Goal: Information Seeking & Learning: Learn about a topic

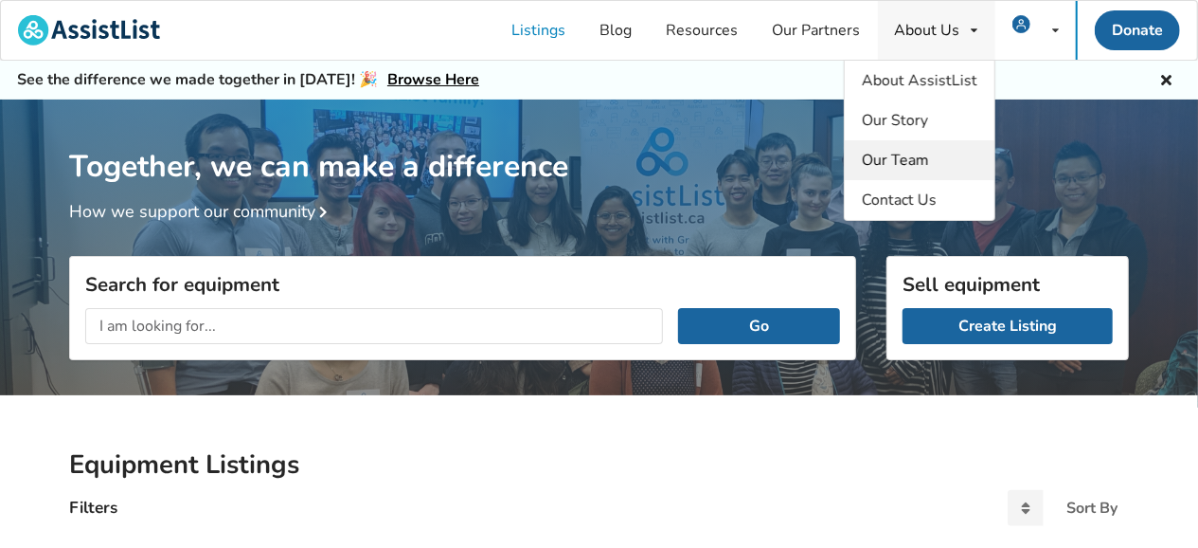
click at [925, 158] on span "Our Team" at bounding box center [895, 160] width 67 height 21
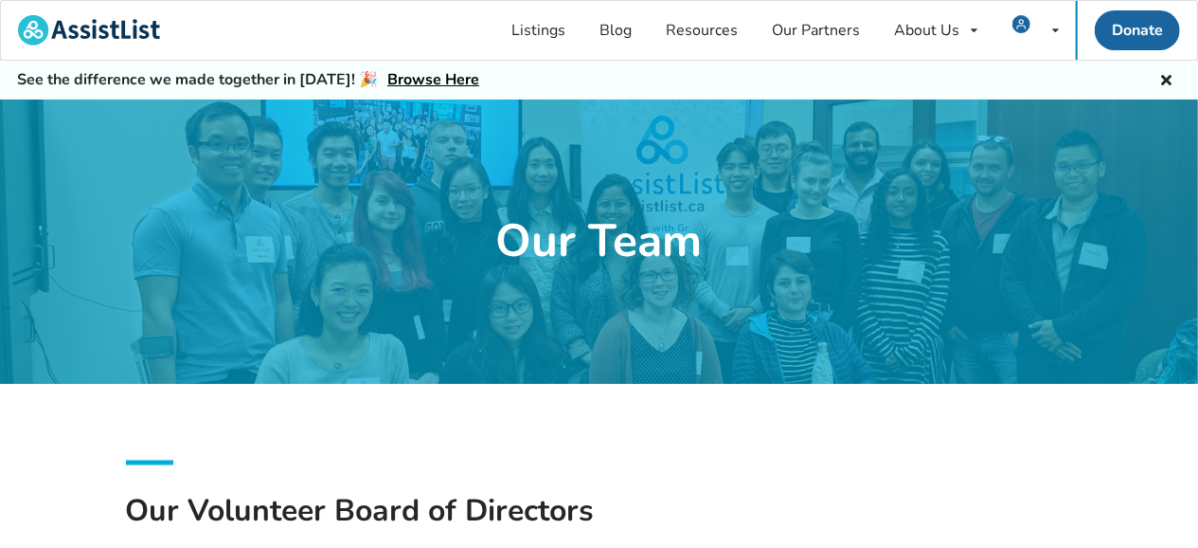
click at [414, 81] on link "Browse Here" at bounding box center [433, 79] width 92 height 21
click at [546, 33] on link "Listings" at bounding box center [539, 30] width 88 height 59
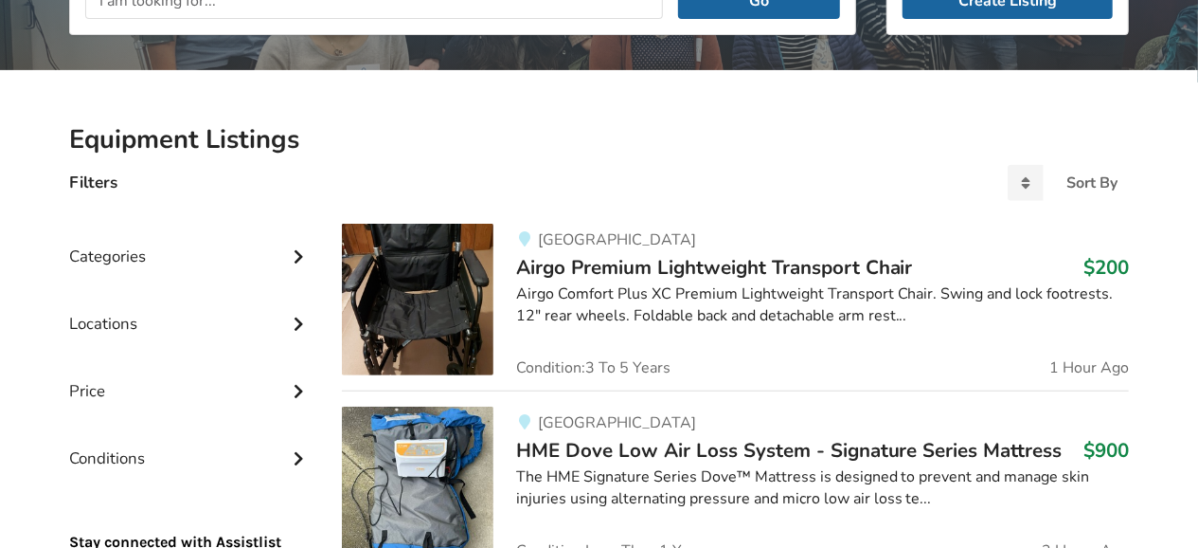
scroll to position [99, 0]
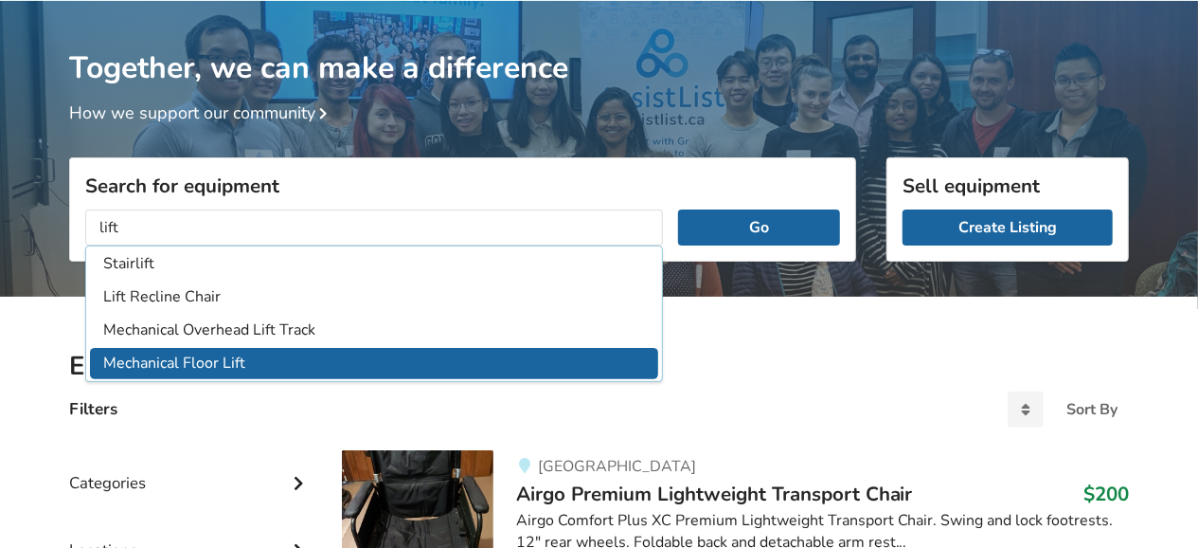
click at [195, 370] on li "Mechanical Floor Lift" at bounding box center [374, 363] width 568 height 31
type input "Mechanical Floor Lift"
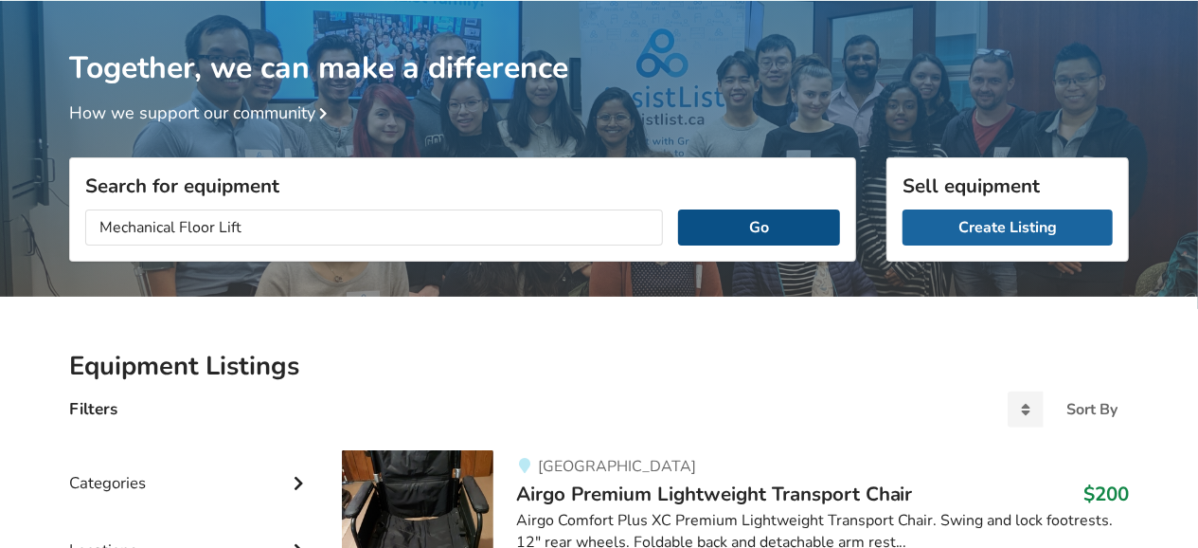
click at [740, 232] on button "Go" at bounding box center [759, 227] width 162 height 36
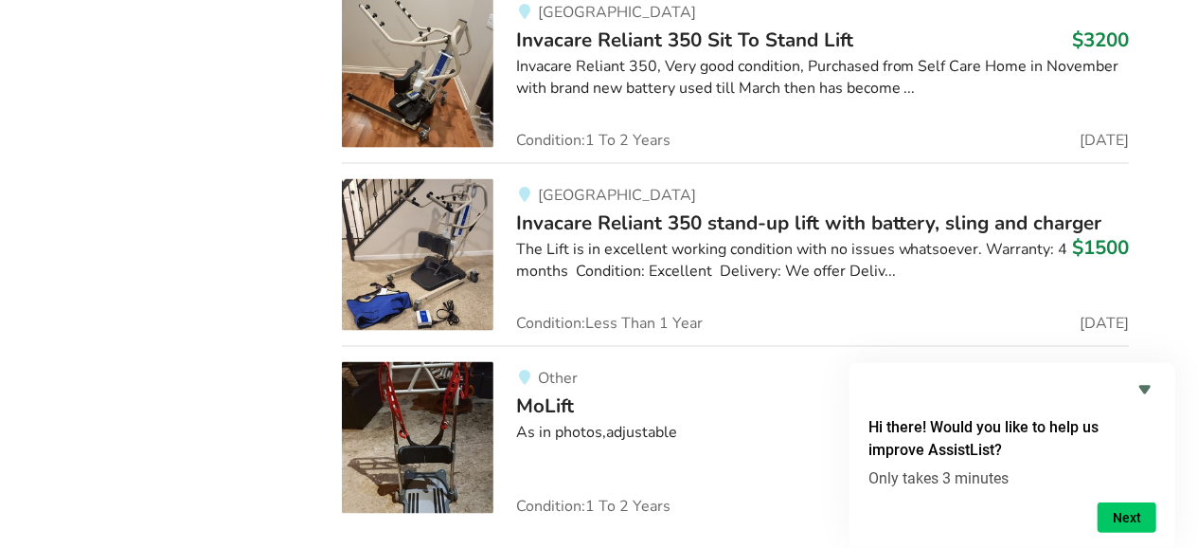
scroll to position [1189, 0]
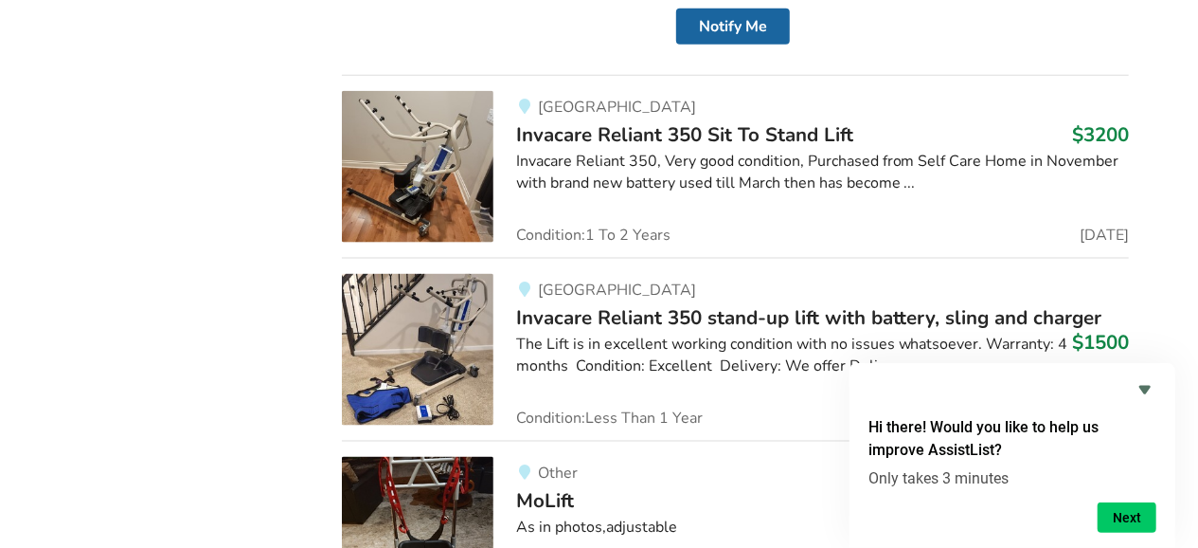
click at [691, 131] on span "Invacare Reliant 350 Sit To Stand Lift" at bounding box center [684, 134] width 337 height 27
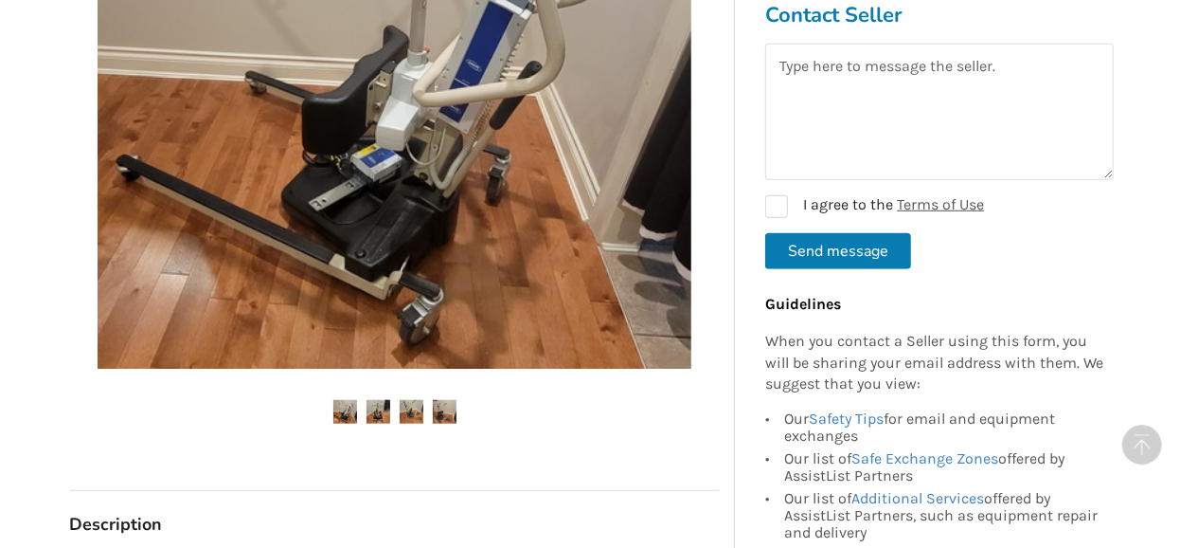
scroll to position [591, 0]
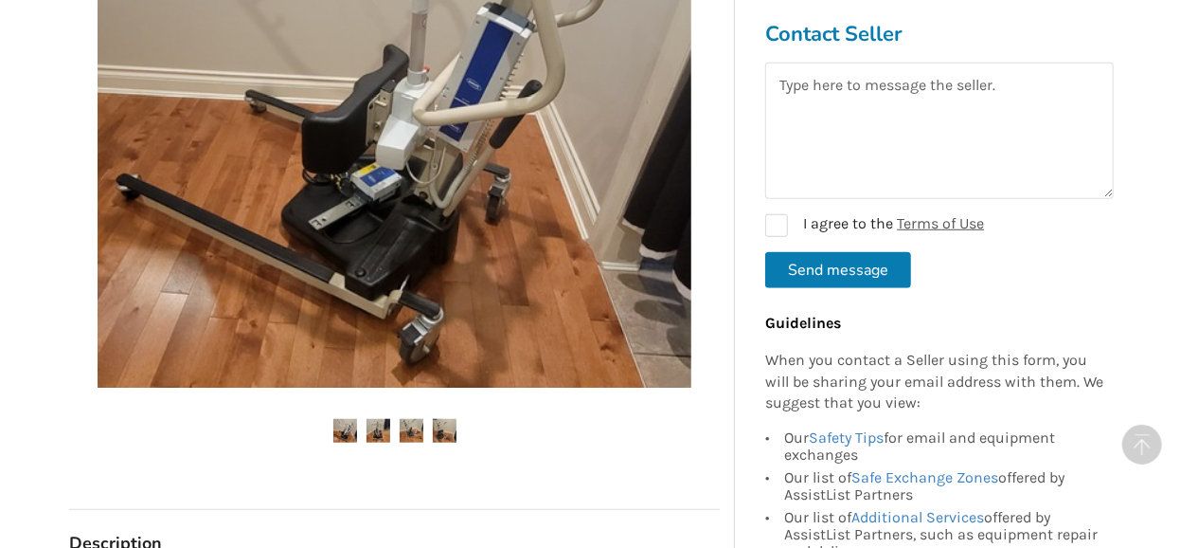
click at [384, 430] on img at bounding box center [379, 431] width 24 height 24
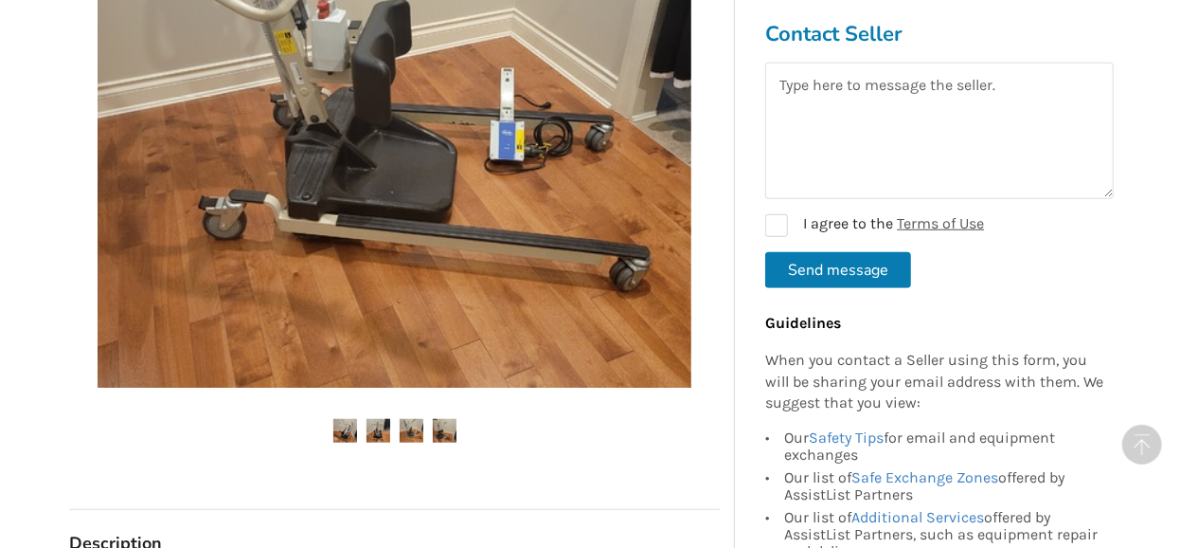
click at [408, 429] on img at bounding box center [412, 431] width 24 height 24
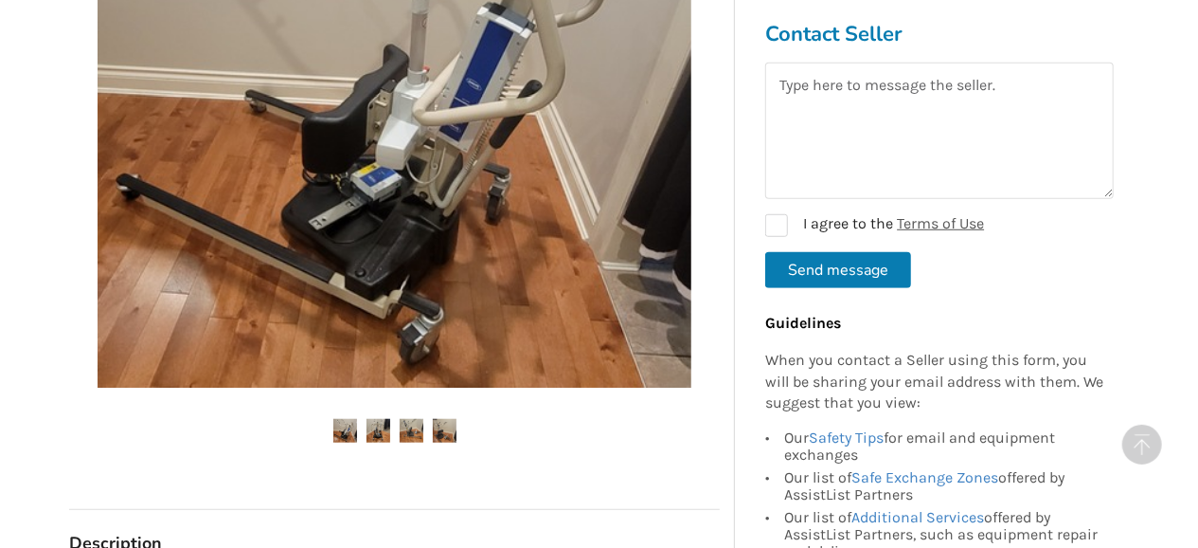
click at [442, 427] on img at bounding box center [445, 431] width 24 height 24
click at [448, 427] on img at bounding box center [445, 431] width 24 height 24
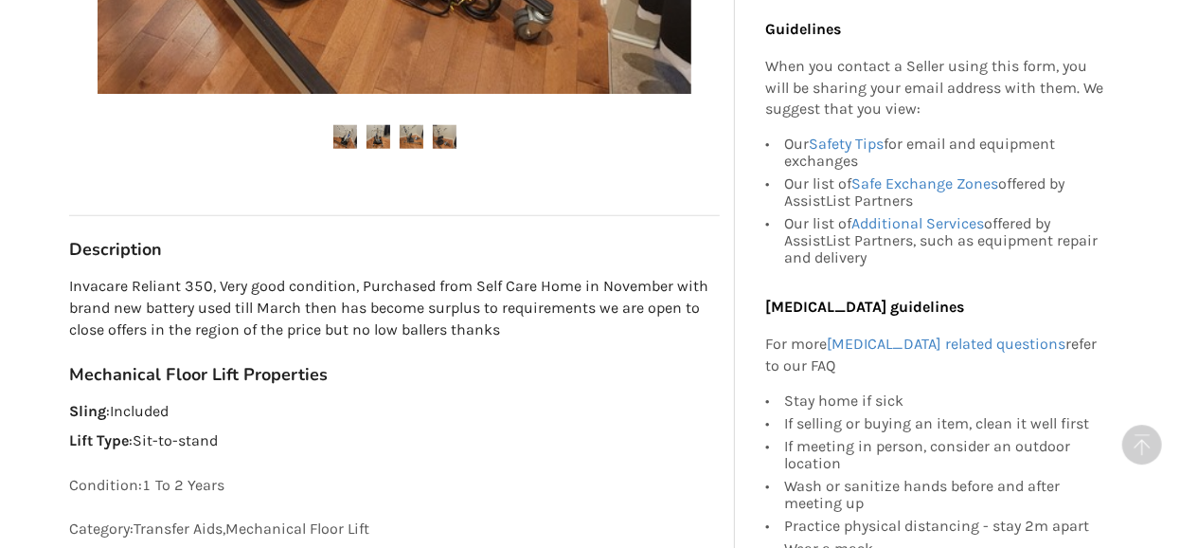
scroll to position [887, 0]
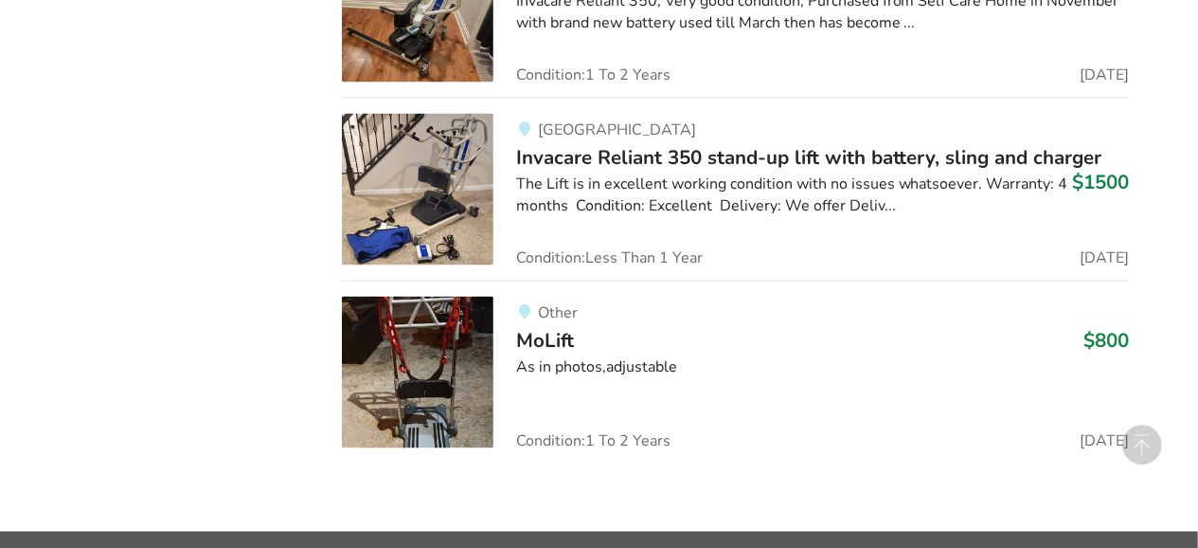
scroll to position [1386, 0]
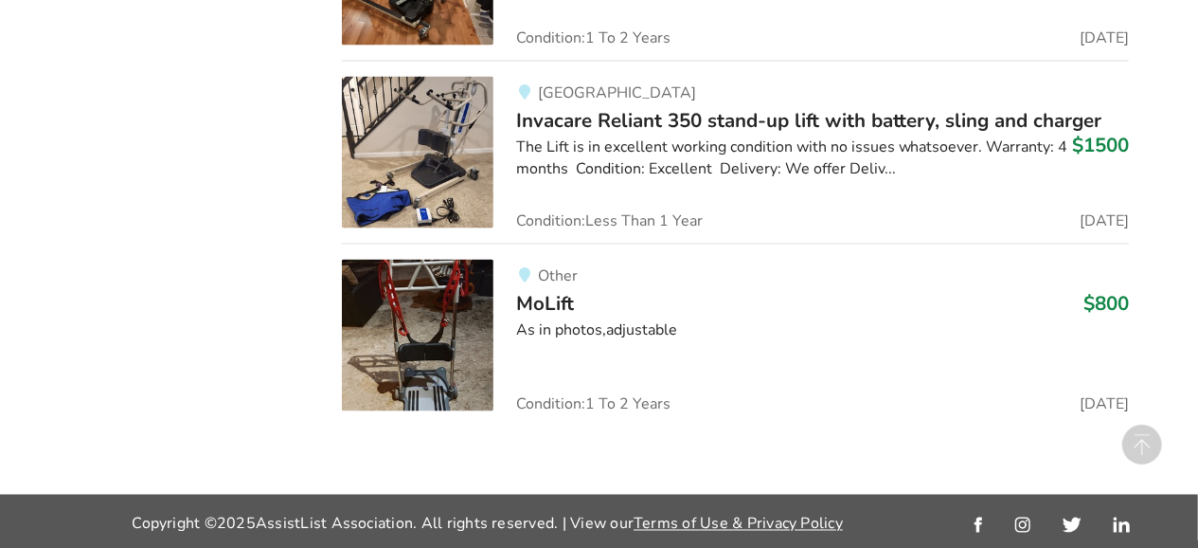
click at [483, 303] on img at bounding box center [418, 336] width 152 height 152
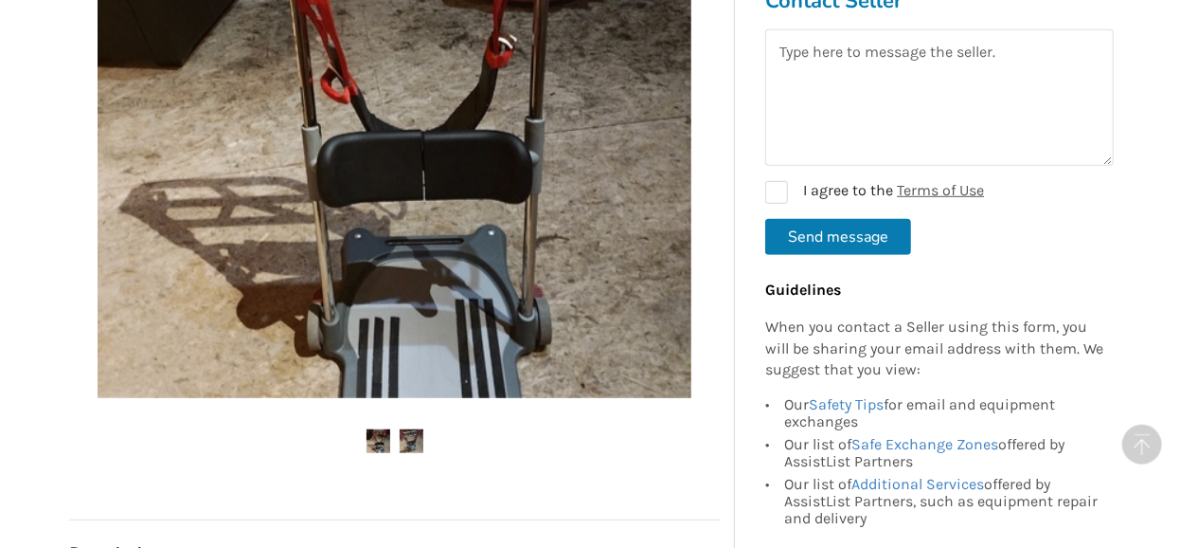
scroll to position [591, 0]
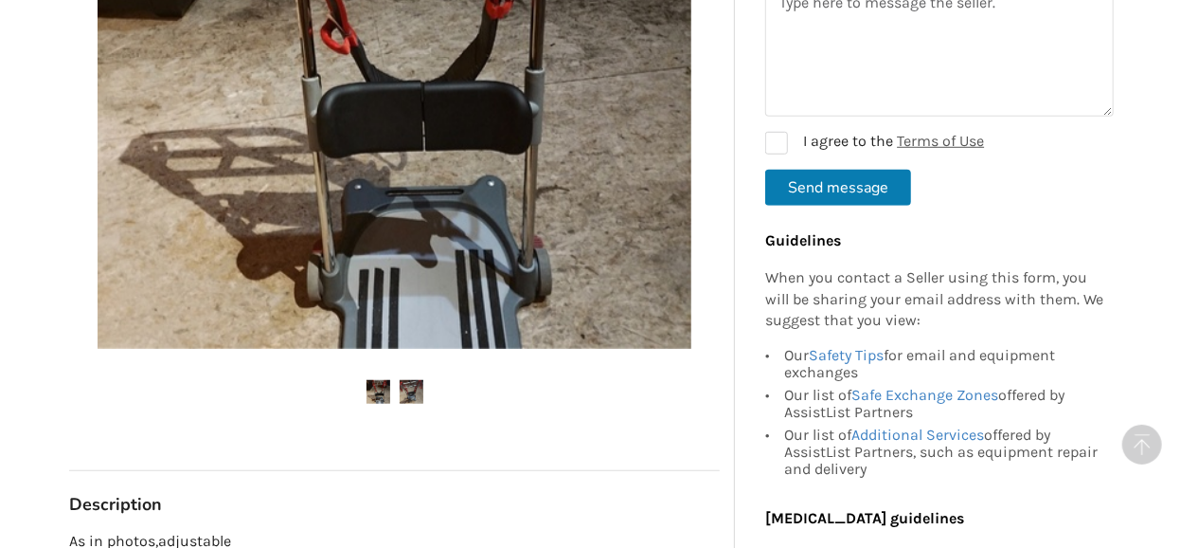
click at [418, 397] on img at bounding box center [412, 392] width 24 height 24
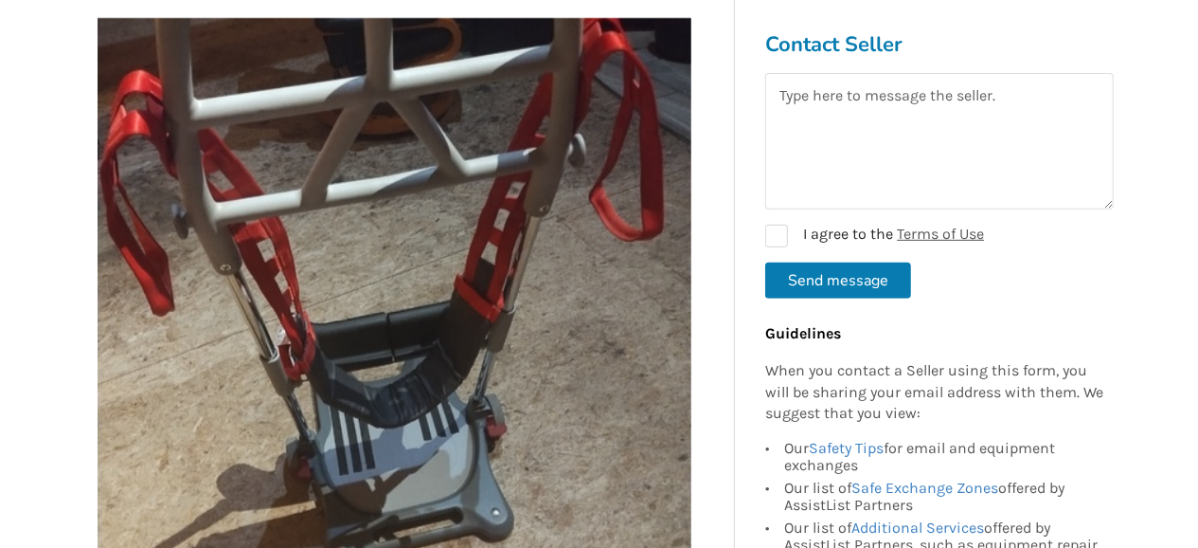
scroll to position [296, 0]
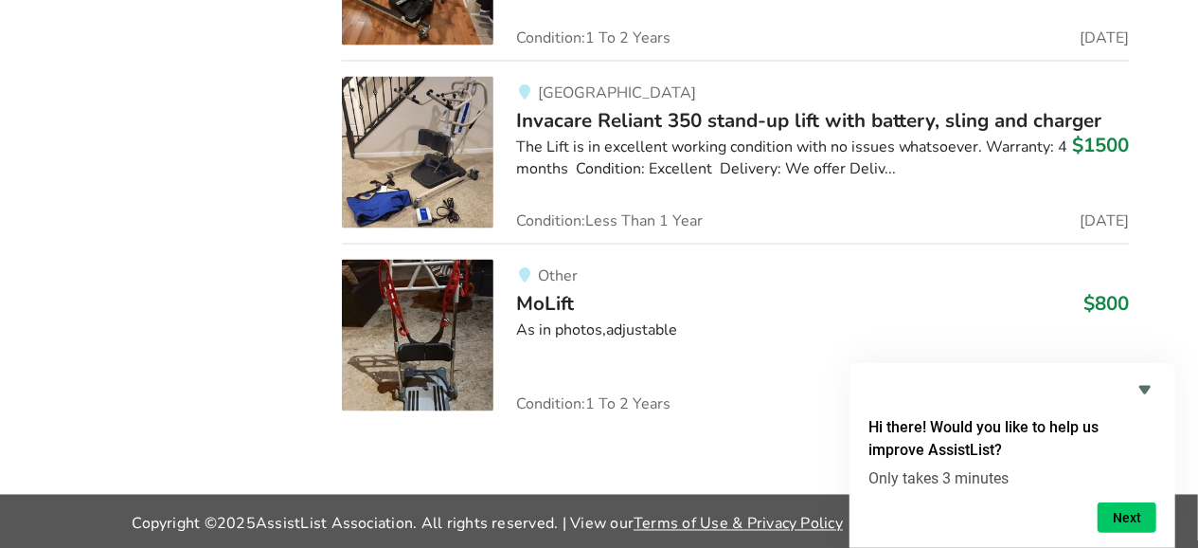
scroll to position [1287, 0]
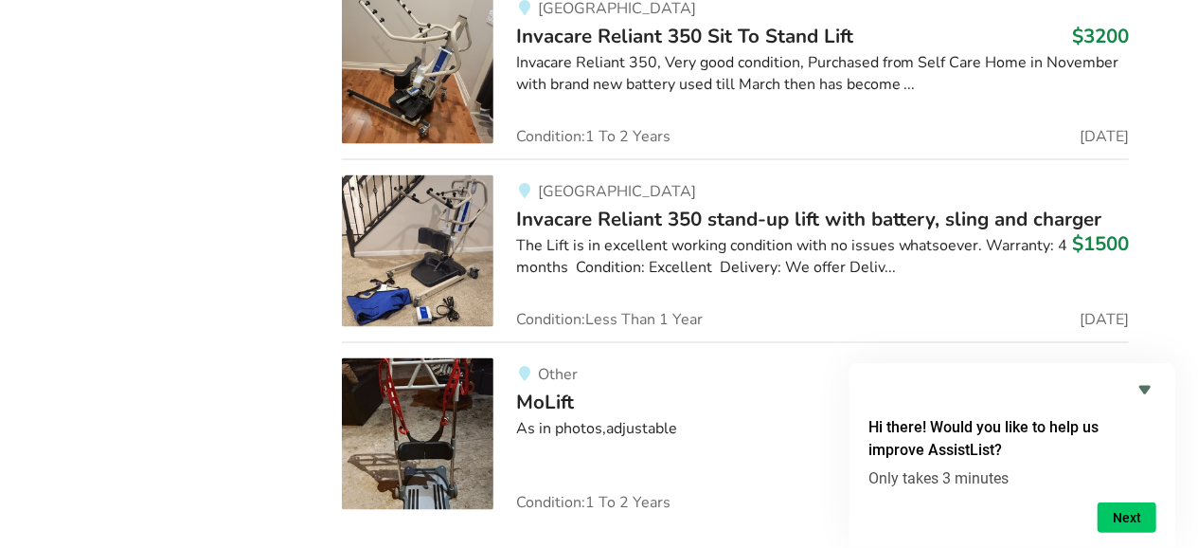
click at [492, 242] on img at bounding box center [418, 251] width 152 height 152
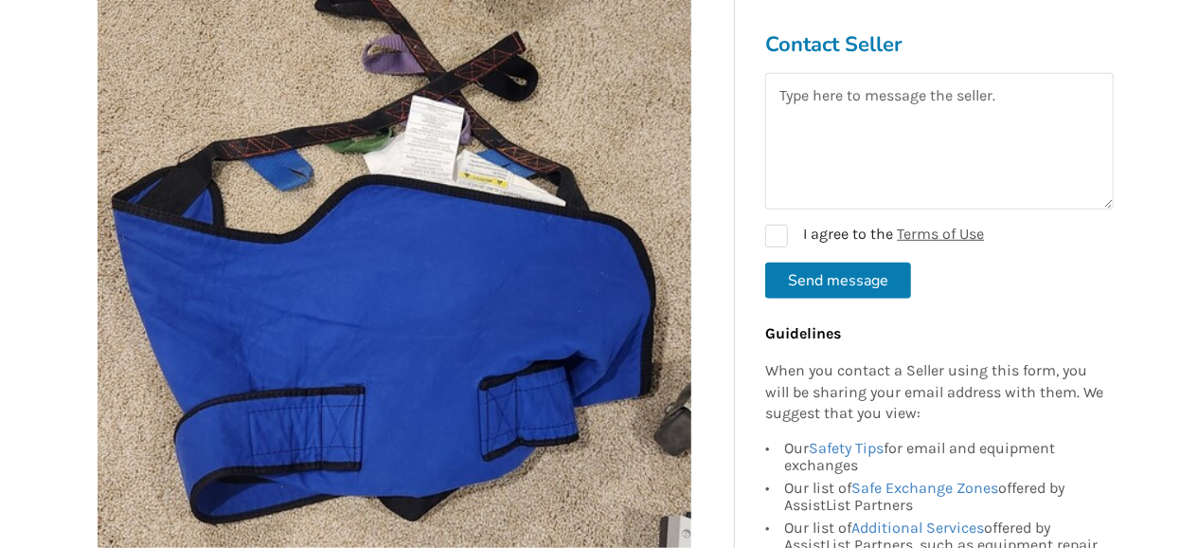
scroll to position [394, 0]
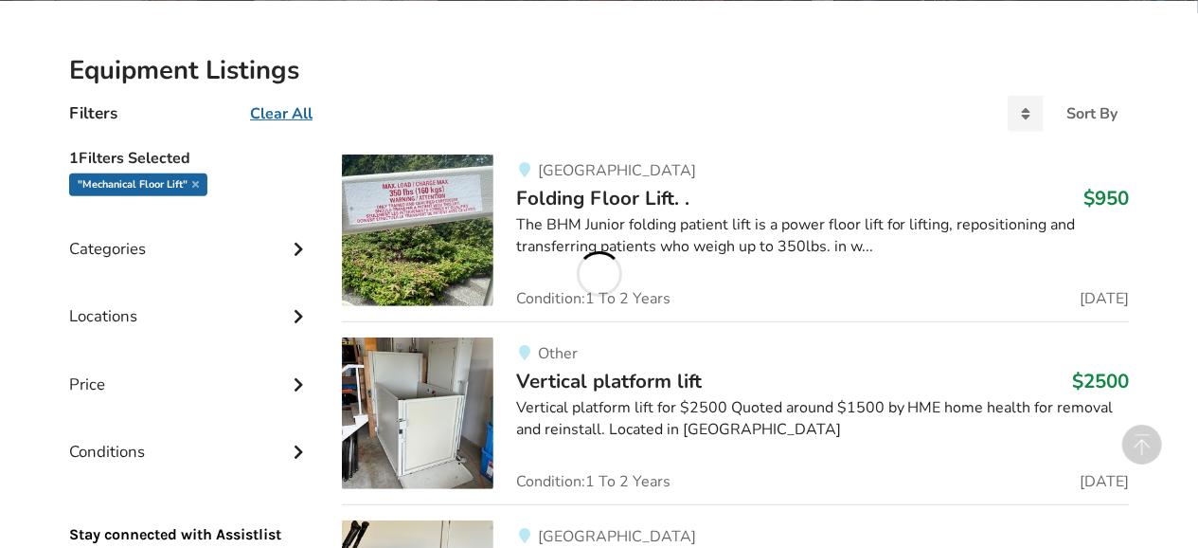
scroll to position [1287, 0]
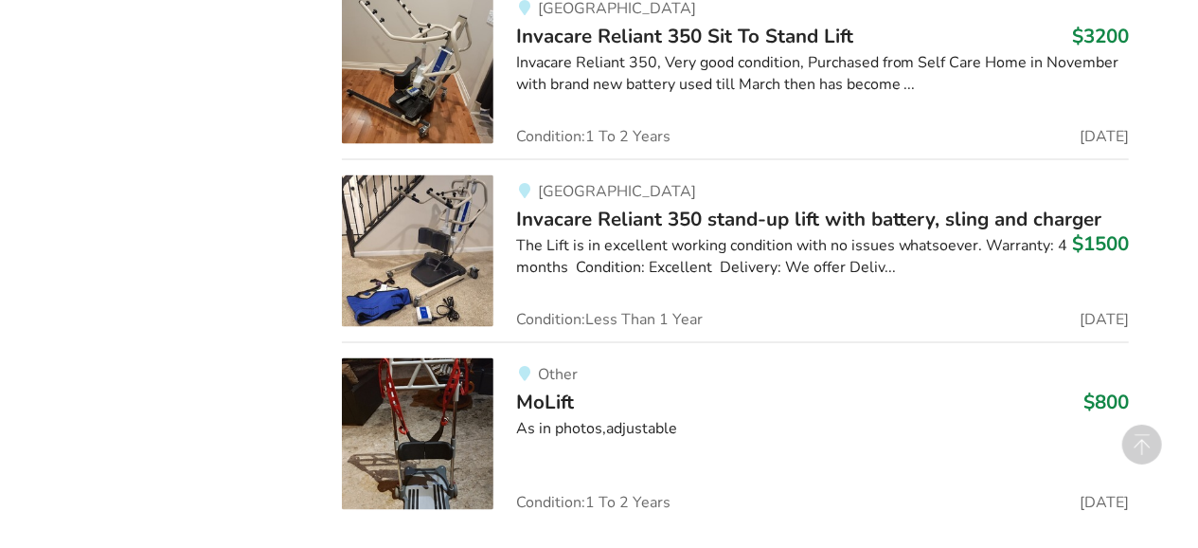
click at [662, 73] on div "Invacare Reliant 350, Very good condition, Purchased from Self Care Home in Nov…" at bounding box center [822, 74] width 613 height 44
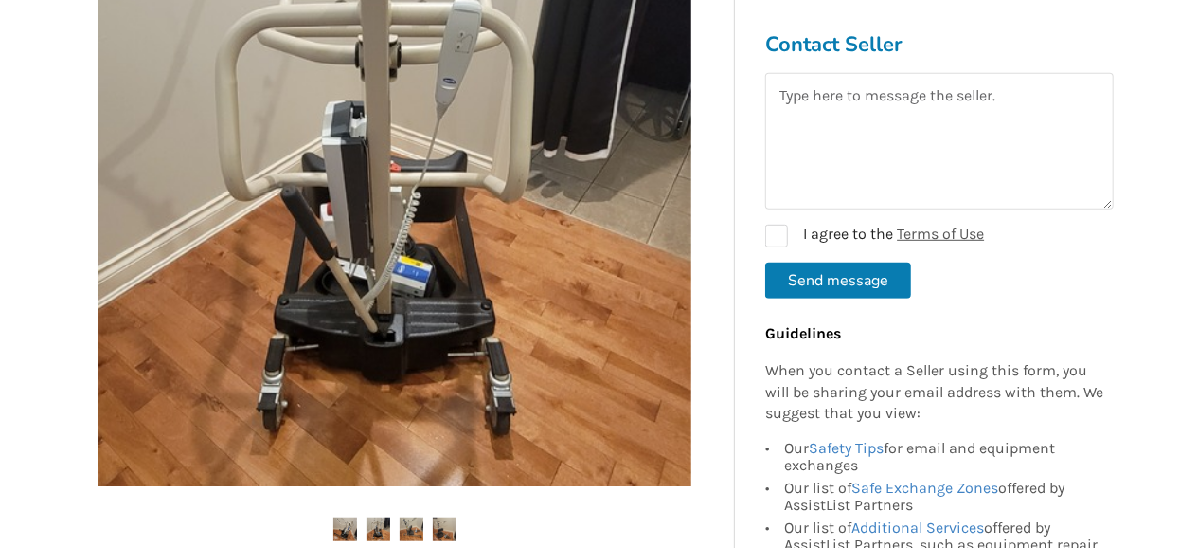
scroll to position [591, 0]
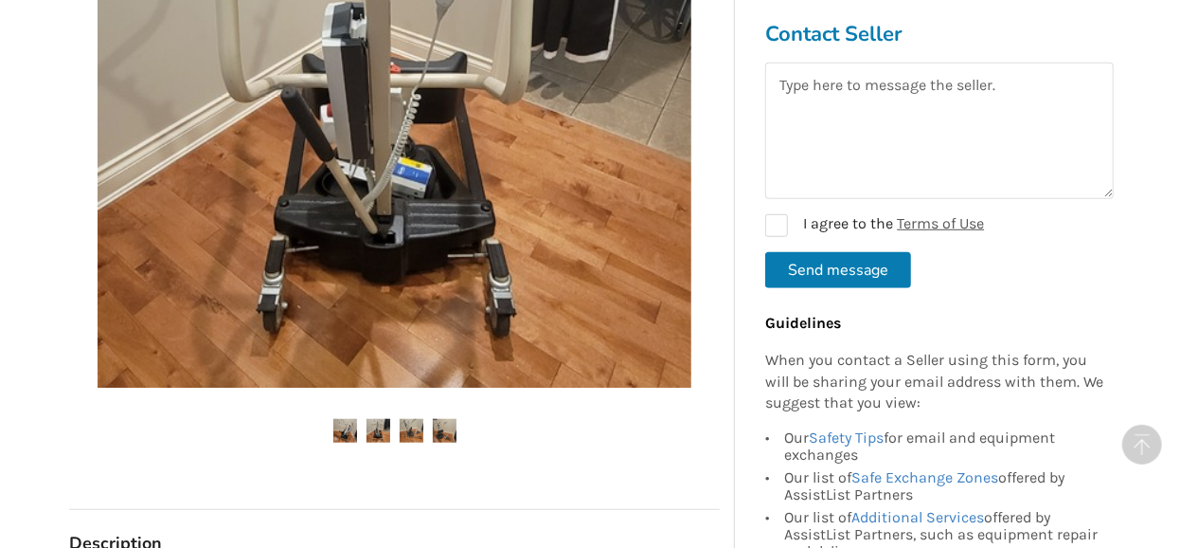
click at [378, 427] on img at bounding box center [379, 431] width 24 height 24
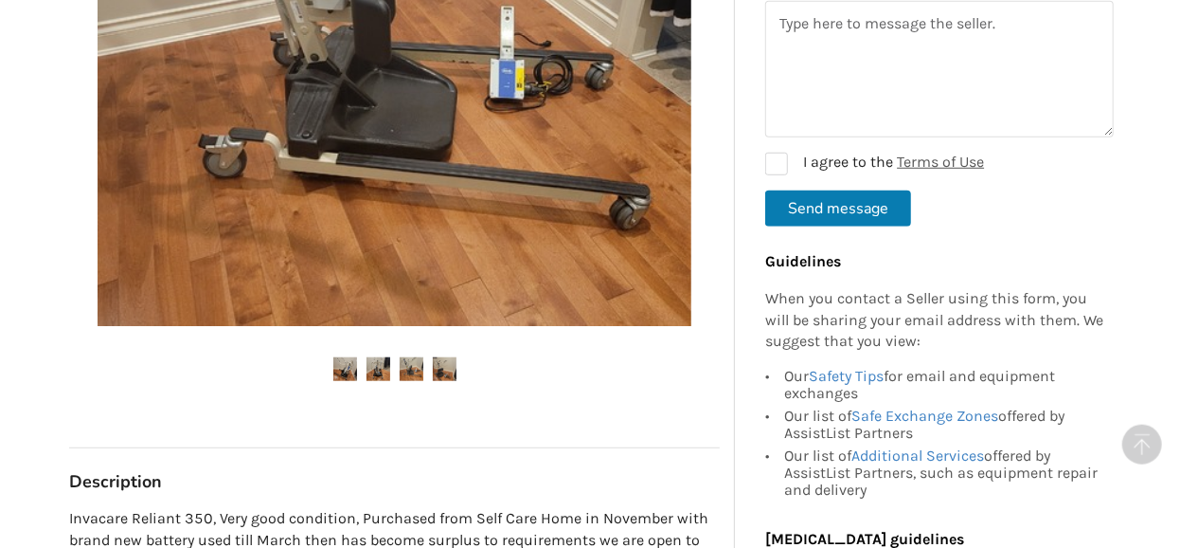
scroll to position [690, 0]
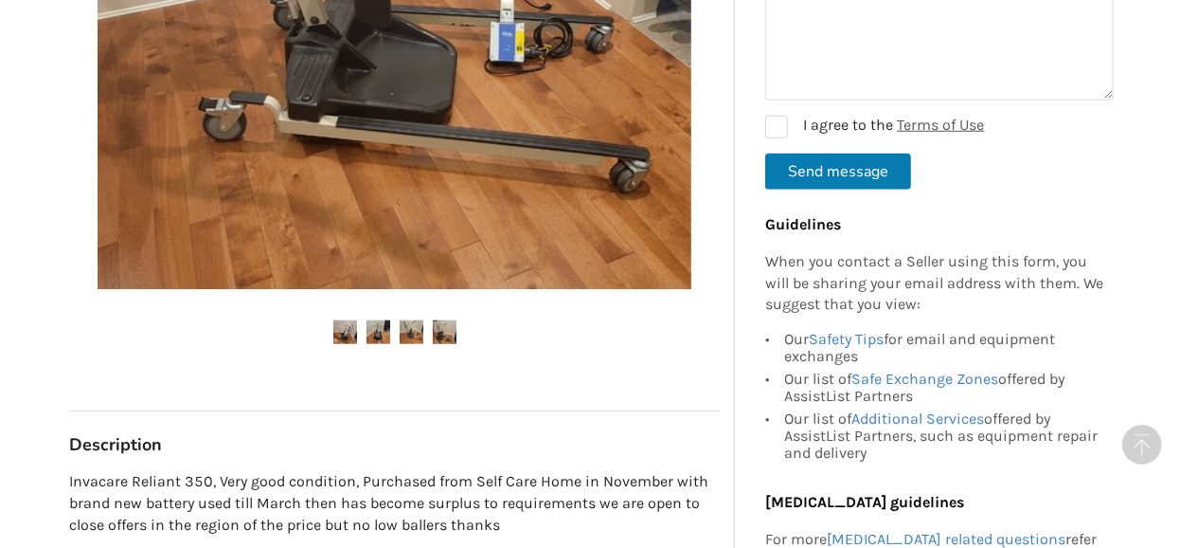
click at [406, 332] on img at bounding box center [412, 332] width 24 height 24
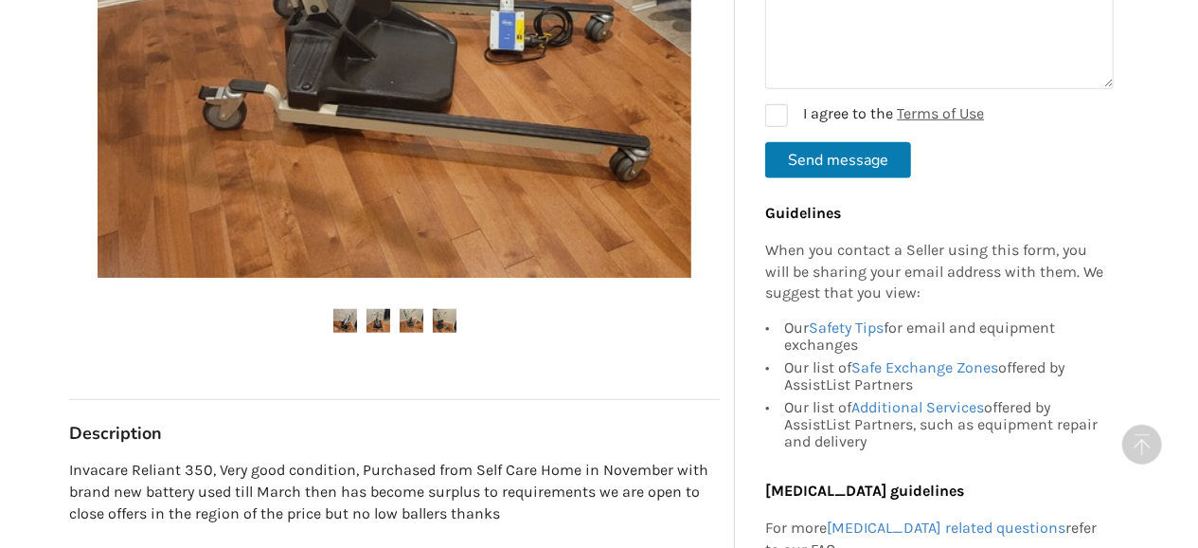
scroll to position [788, 0]
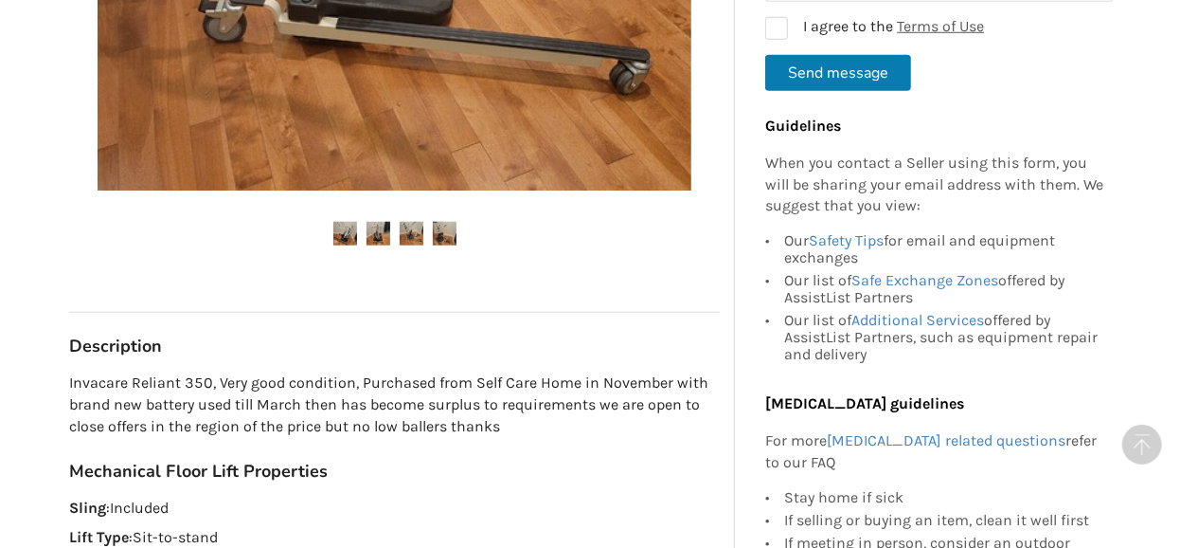
click at [446, 235] on img at bounding box center [445, 234] width 24 height 24
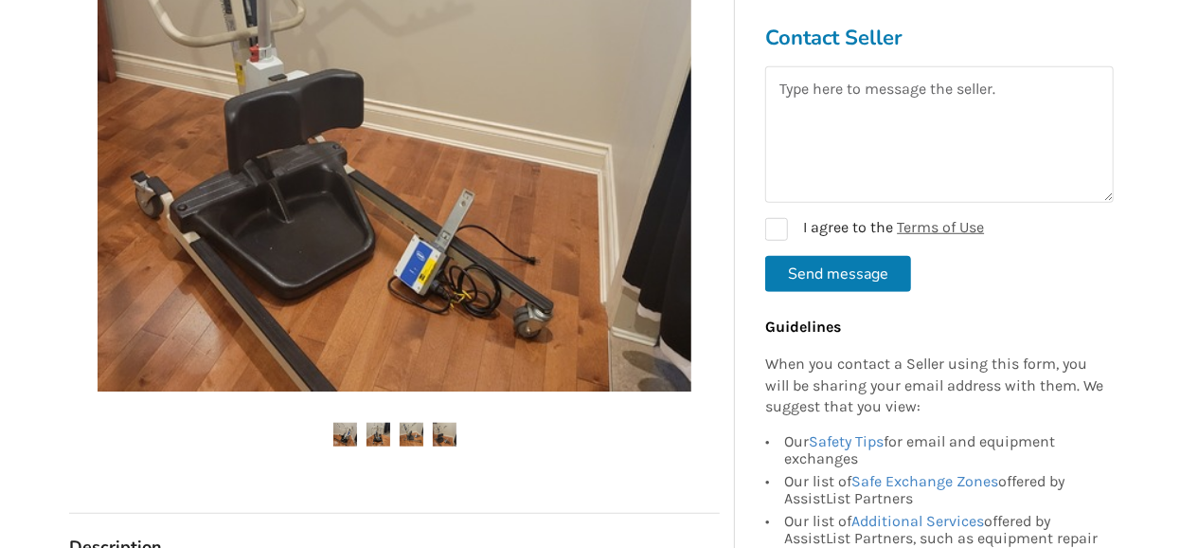
scroll to position [591, 0]
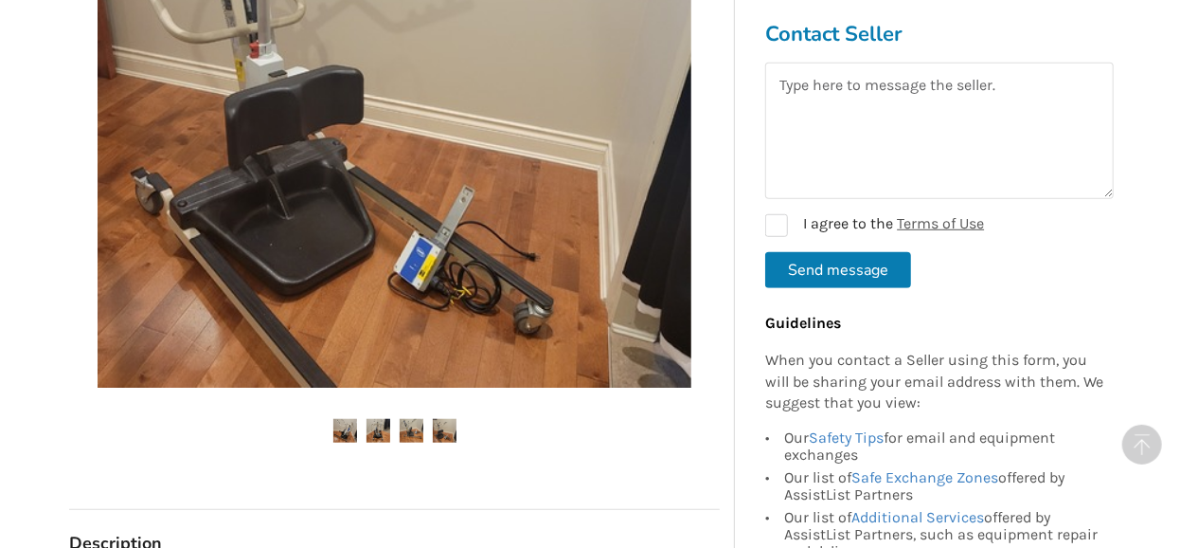
click at [382, 429] on img at bounding box center [379, 431] width 24 height 24
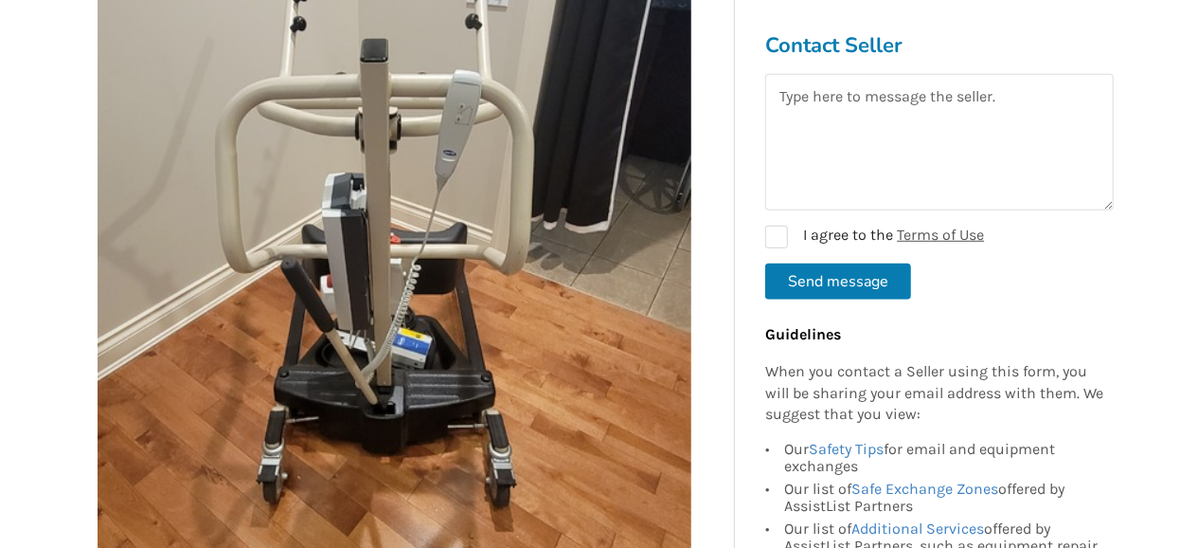
scroll to position [394, 0]
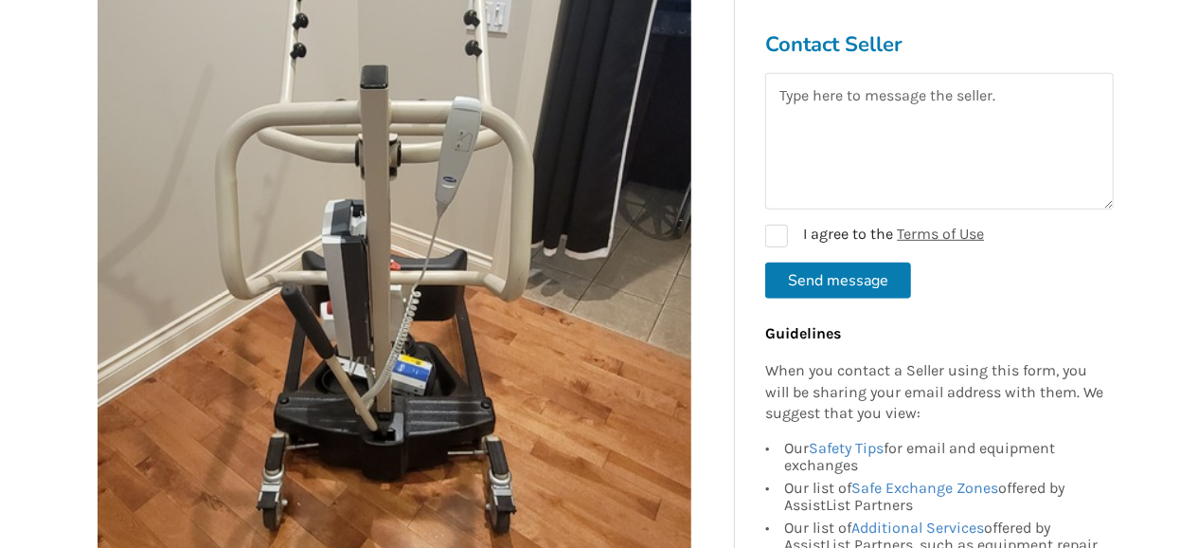
click at [141, 259] on img at bounding box center [395, 288] width 594 height 594
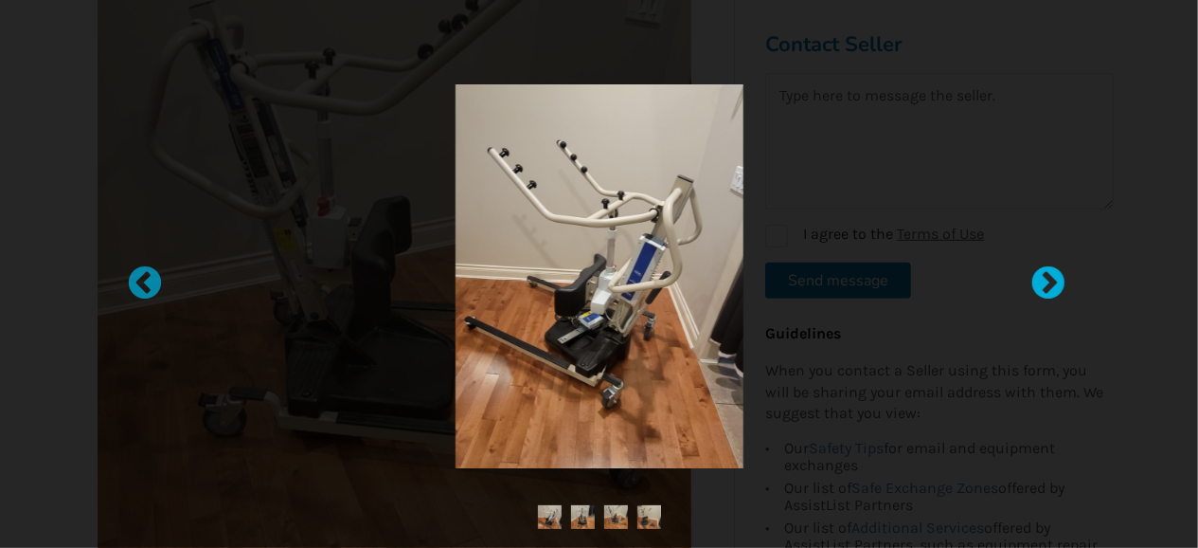
click at [1049, 283] on div at bounding box center [1039, 273] width 19 height 19
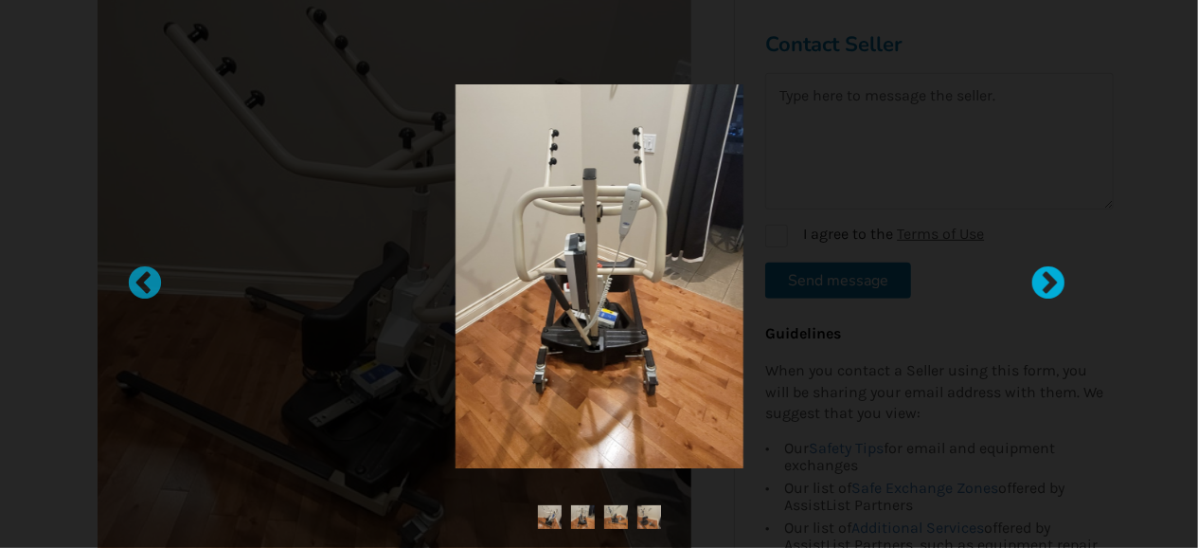
click at [1049, 283] on div at bounding box center [1039, 273] width 19 height 19
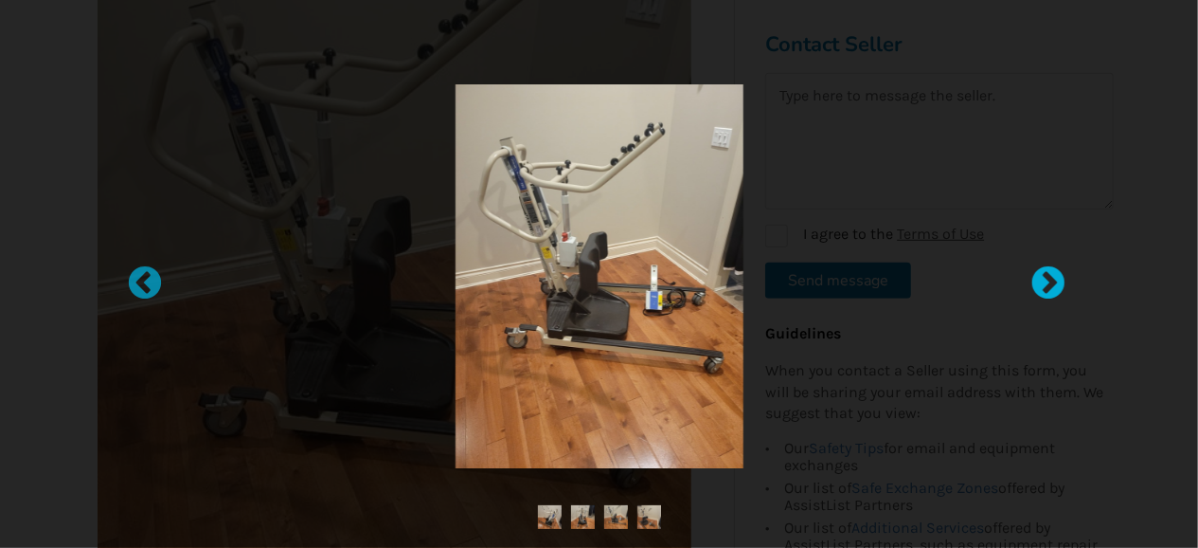
click at [1049, 283] on div at bounding box center [1039, 273] width 19 height 19
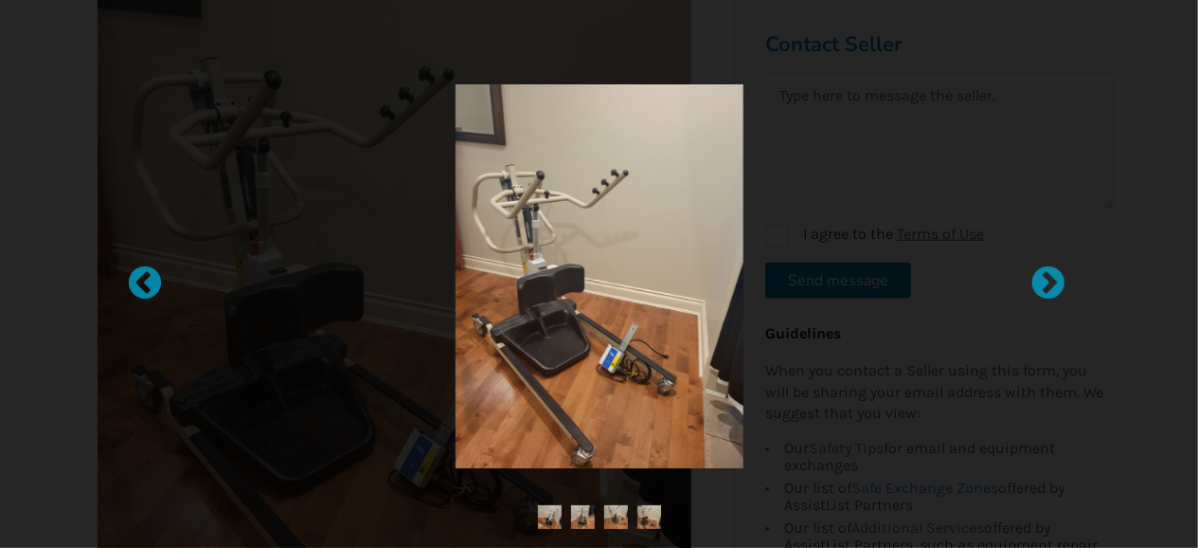
scroll to position [1287, 0]
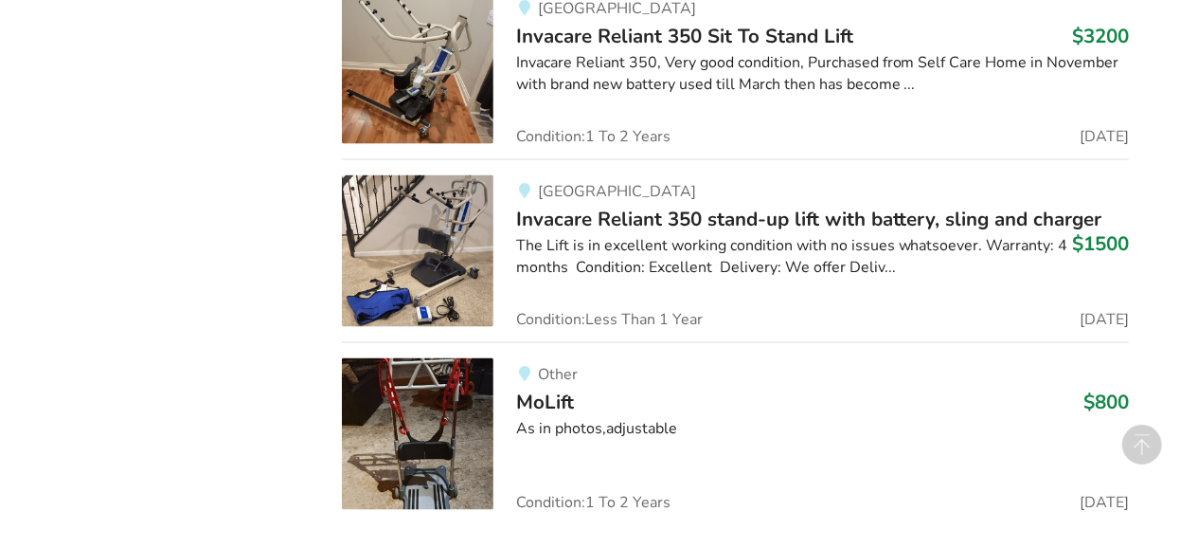
click at [650, 31] on span "Invacare Reliant 350 Sit To Stand Lift" at bounding box center [684, 36] width 337 height 27
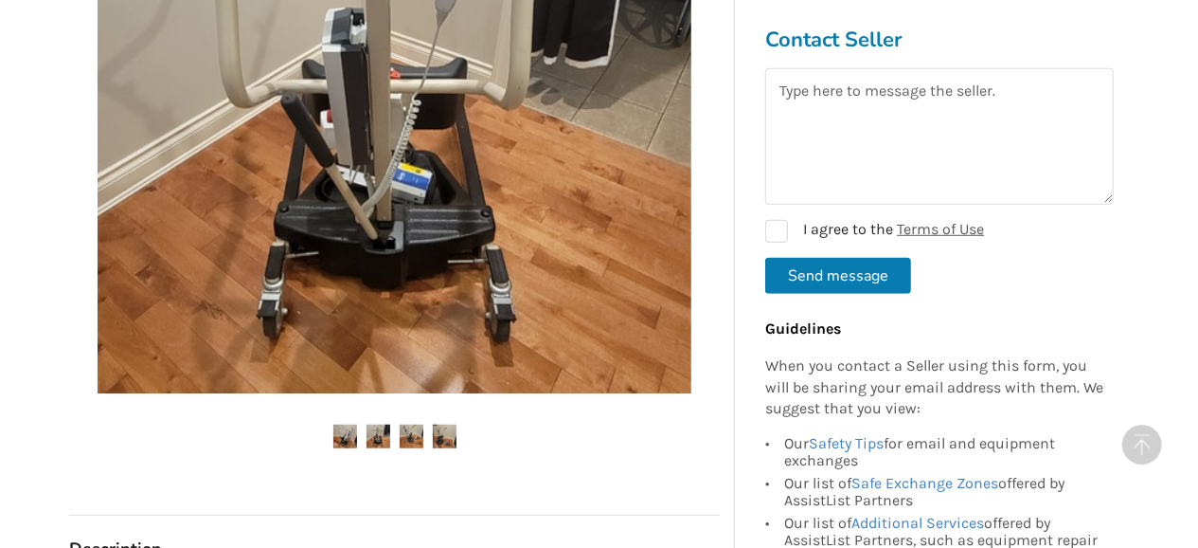
scroll to position [591, 0]
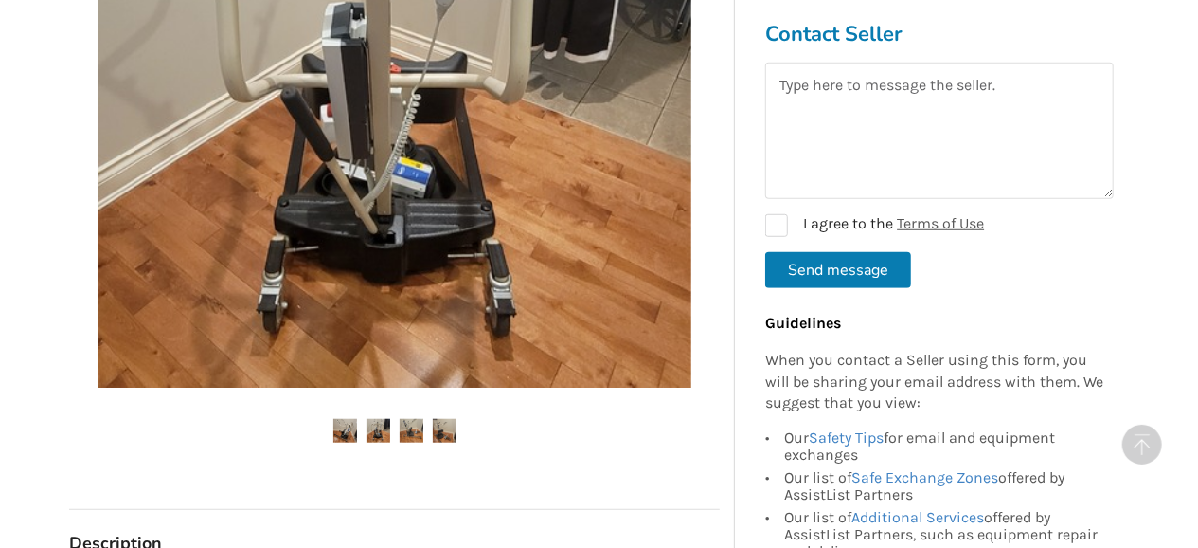
click at [382, 429] on img at bounding box center [379, 431] width 24 height 24
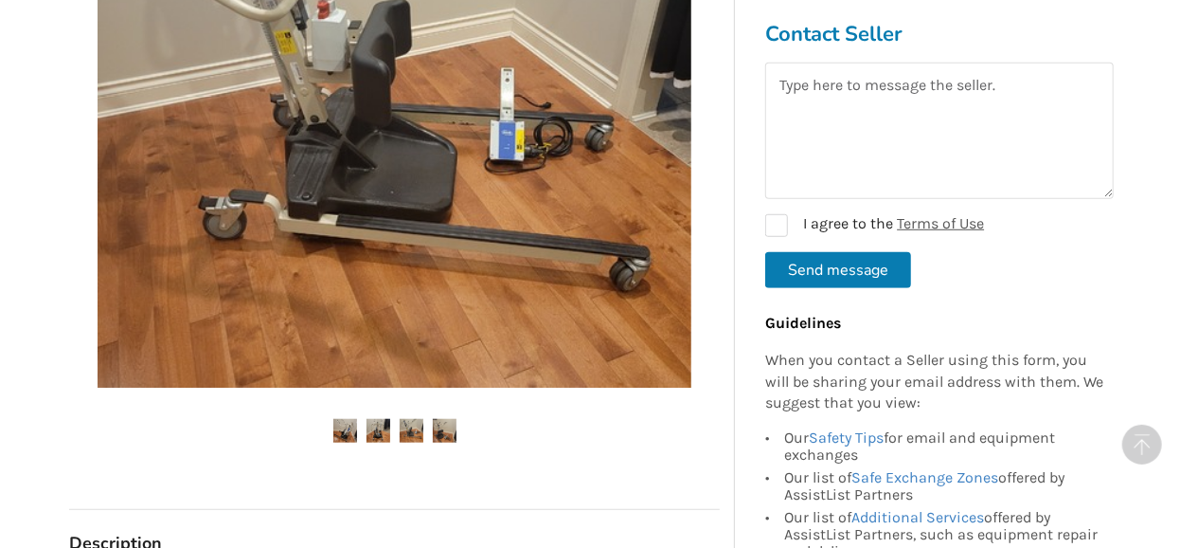
click at [413, 431] on img at bounding box center [412, 431] width 24 height 24
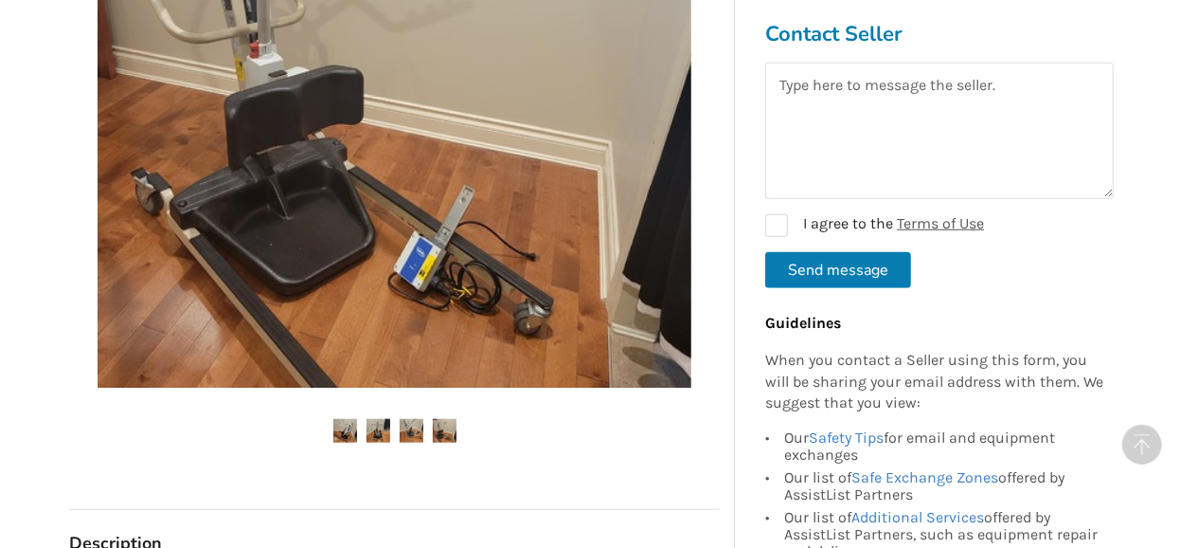
click at [442, 427] on img at bounding box center [445, 431] width 24 height 24
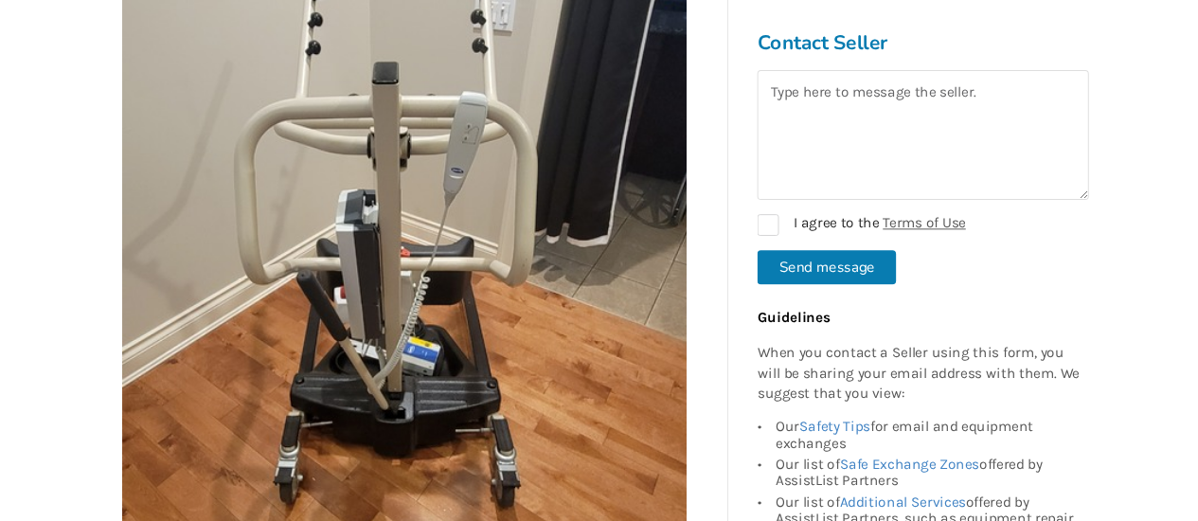
scroll to position [493, 0]
